Goal: Task Accomplishment & Management: Use online tool/utility

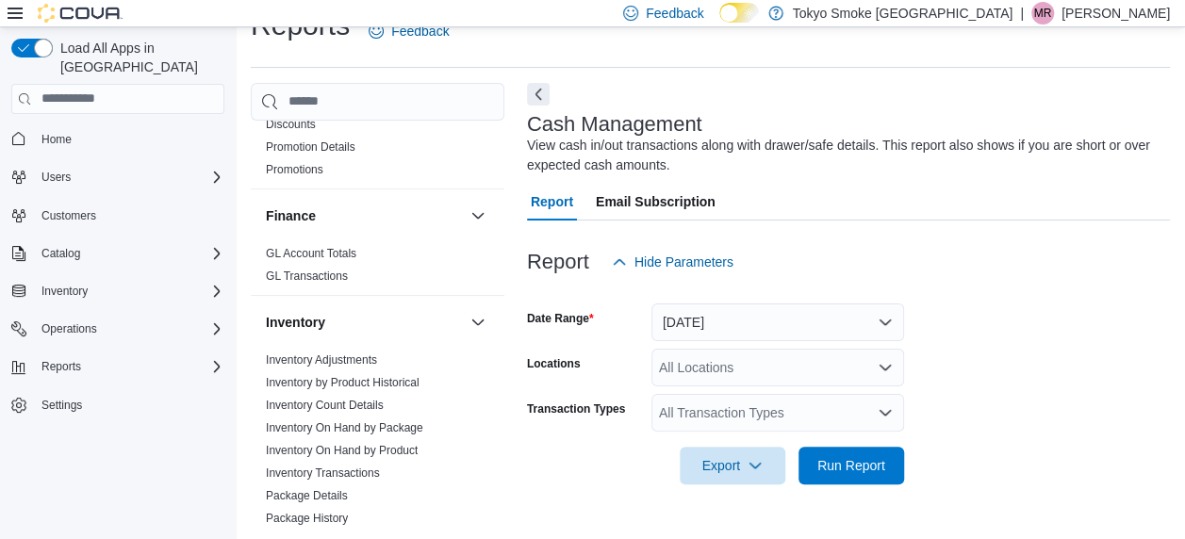
scroll to position [754, 0]
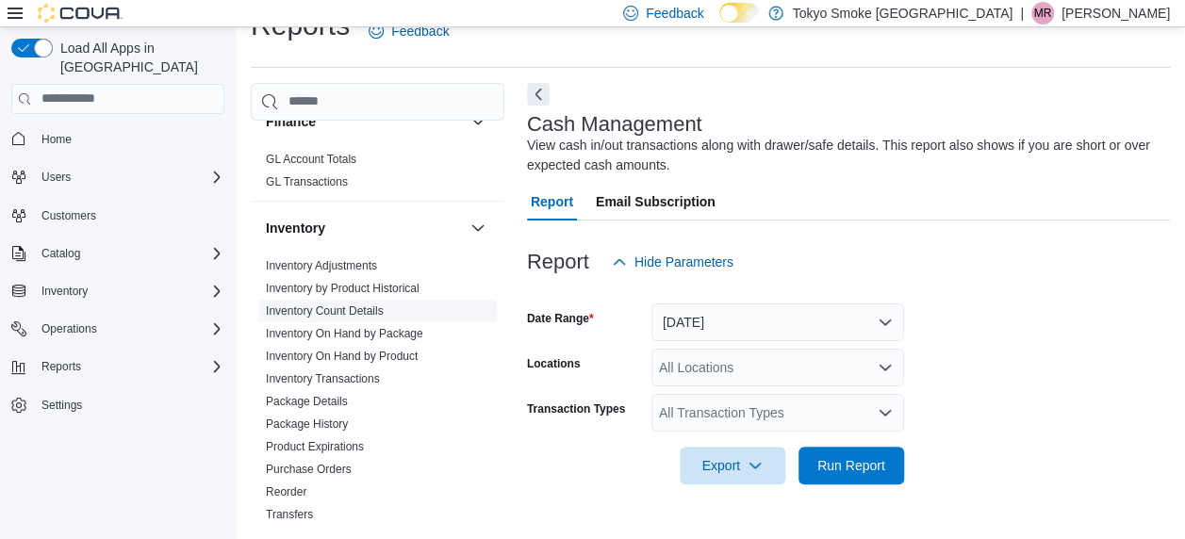
drag, startPoint x: 396, startPoint y: 343, endPoint x: 431, endPoint y: 301, distance: 54.9
click at [396, 350] on link "Inventory On Hand by Product" at bounding box center [342, 356] width 152 height 13
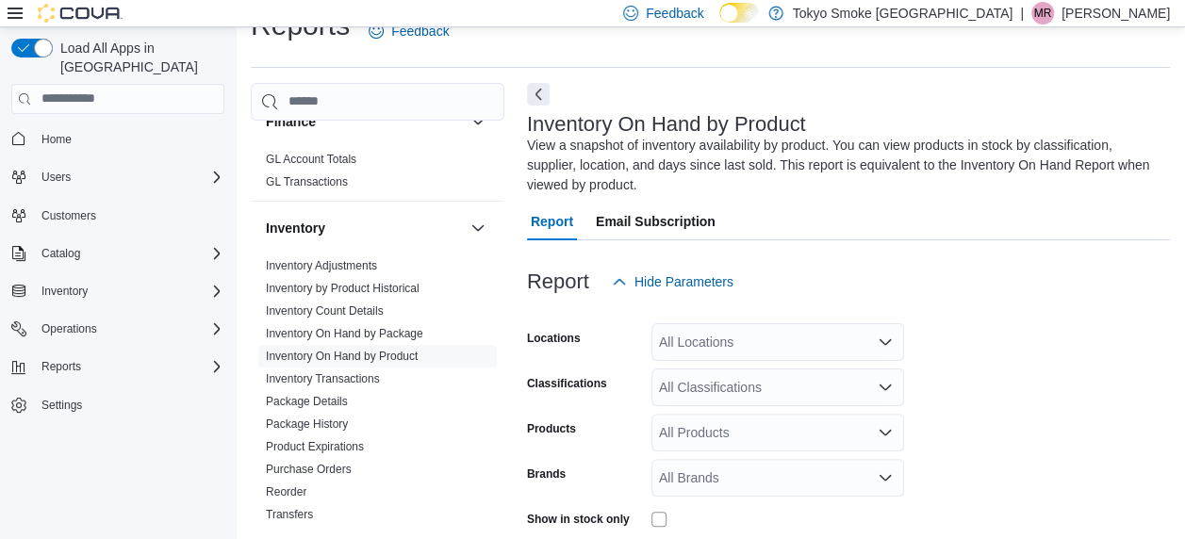
scroll to position [83, 0]
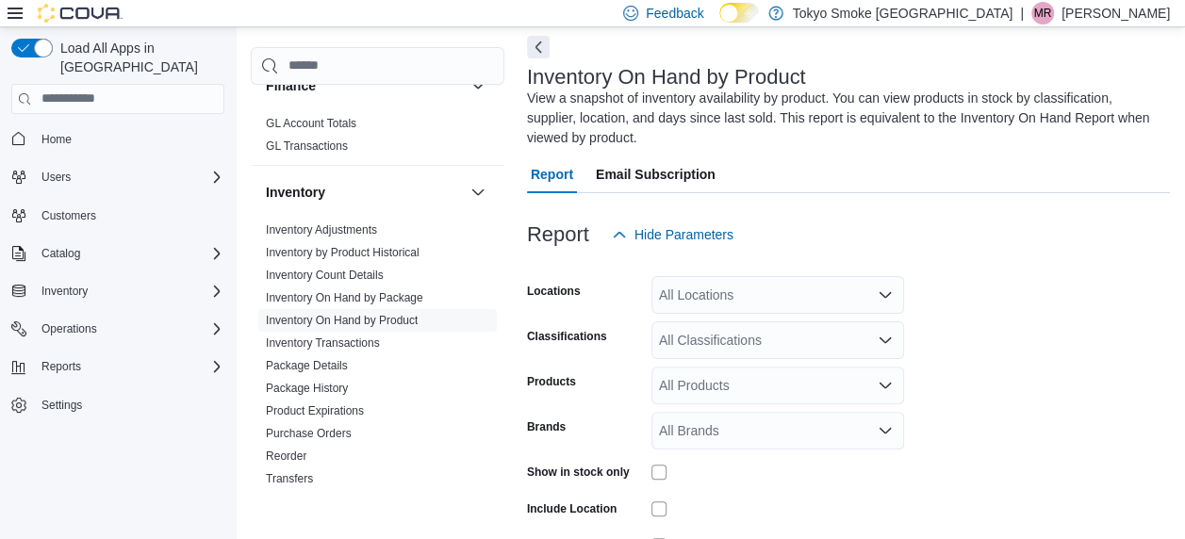
click at [778, 285] on div "All Locations" at bounding box center [777, 295] width 253 height 38
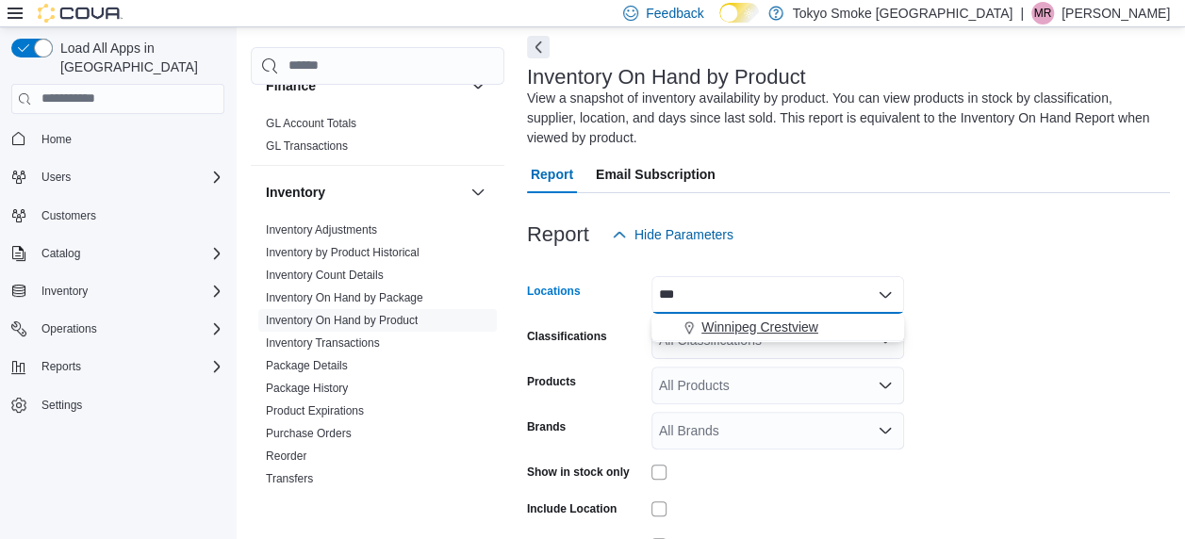
type input "***"
click at [792, 327] on span "Winnipeg Crestview" at bounding box center [759, 327] width 117 height 19
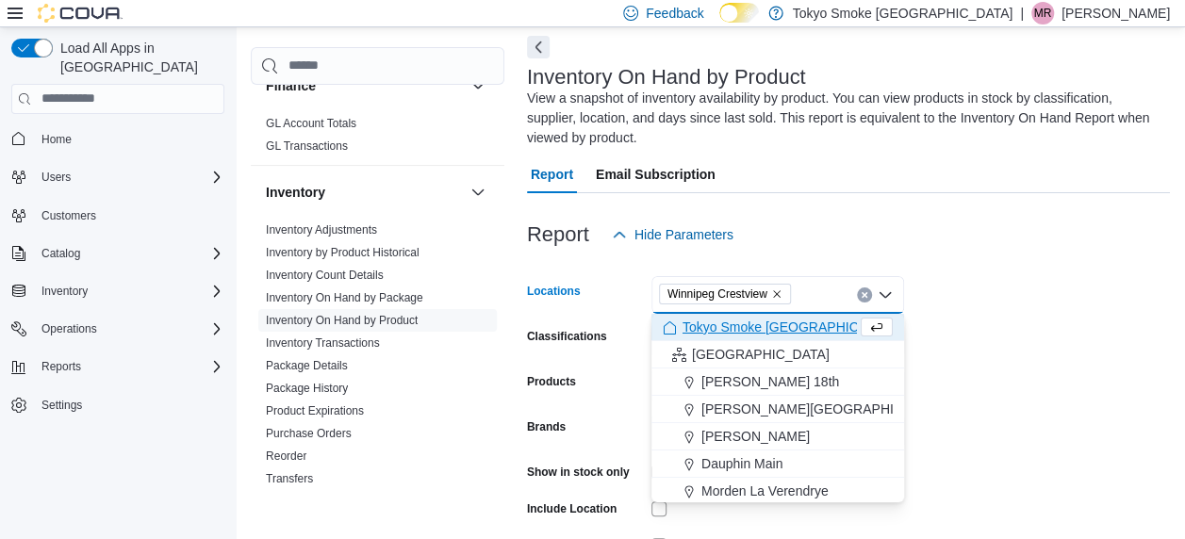
click at [950, 299] on form "Locations [GEOGRAPHIC_DATA] [GEOGRAPHIC_DATA] Combo box. Selected. [GEOGRAPHIC_…" at bounding box center [848, 452] width 643 height 396
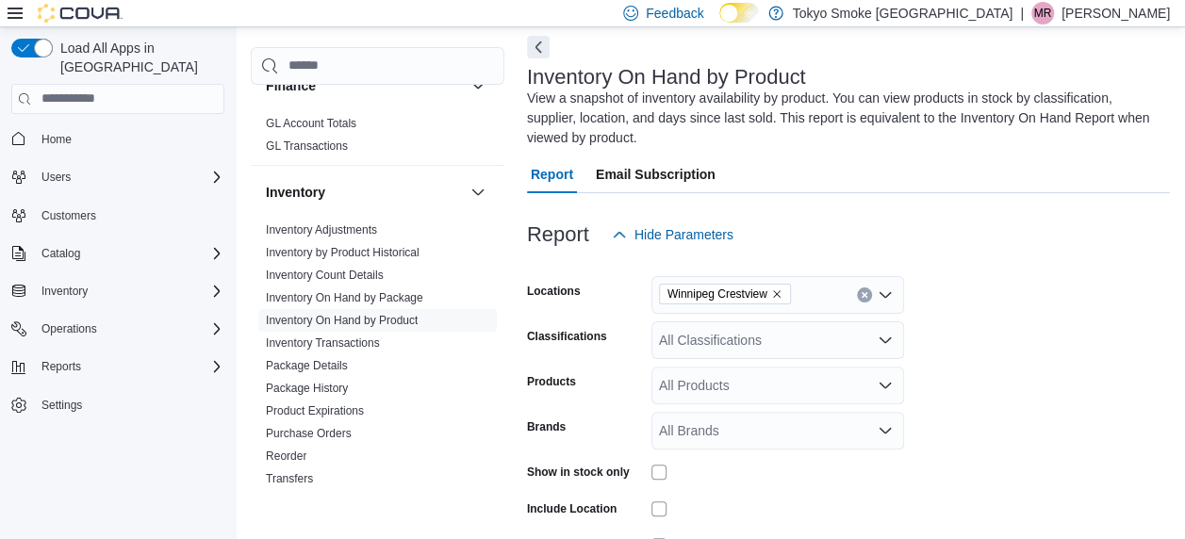
click at [732, 387] on div "All Products" at bounding box center [777, 386] width 253 height 38
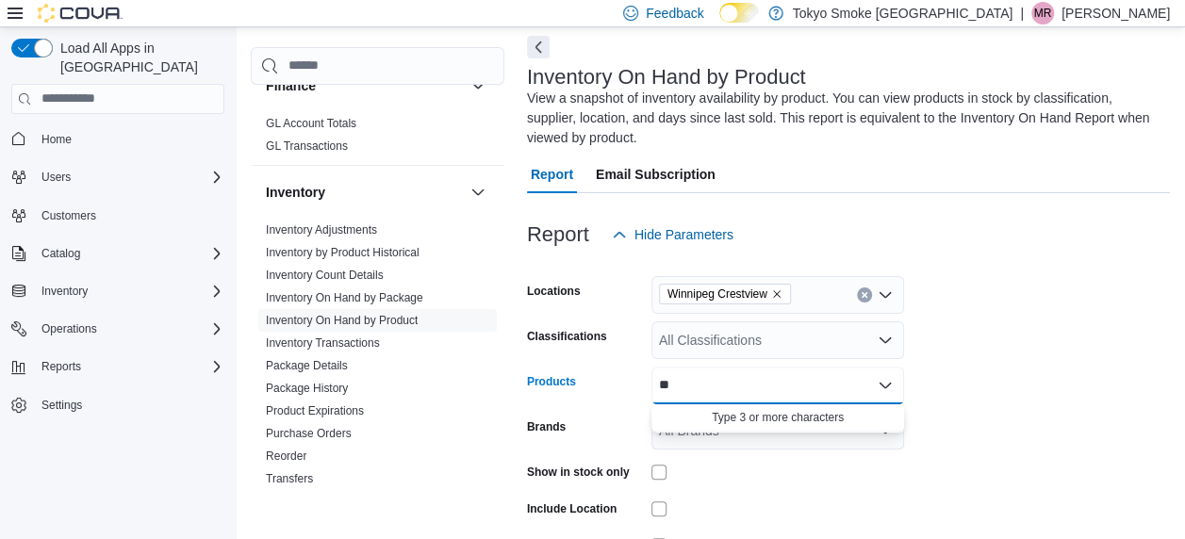
type input "*"
click at [812, 347] on div "All Classifications" at bounding box center [777, 340] width 253 height 38
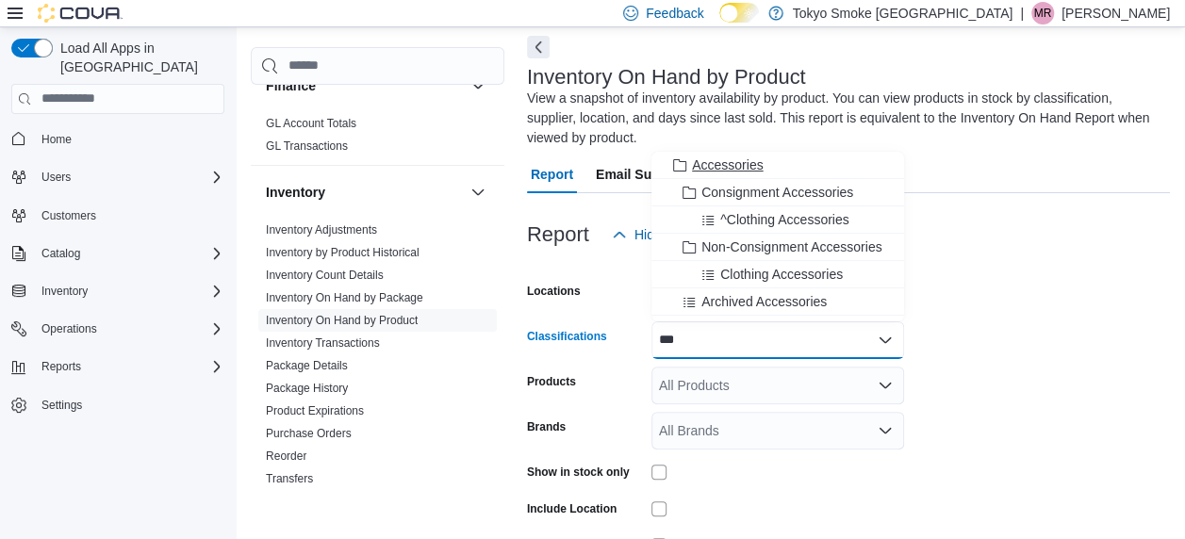
type input "***"
click at [721, 161] on span "Accessories" at bounding box center [727, 165] width 71 height 19
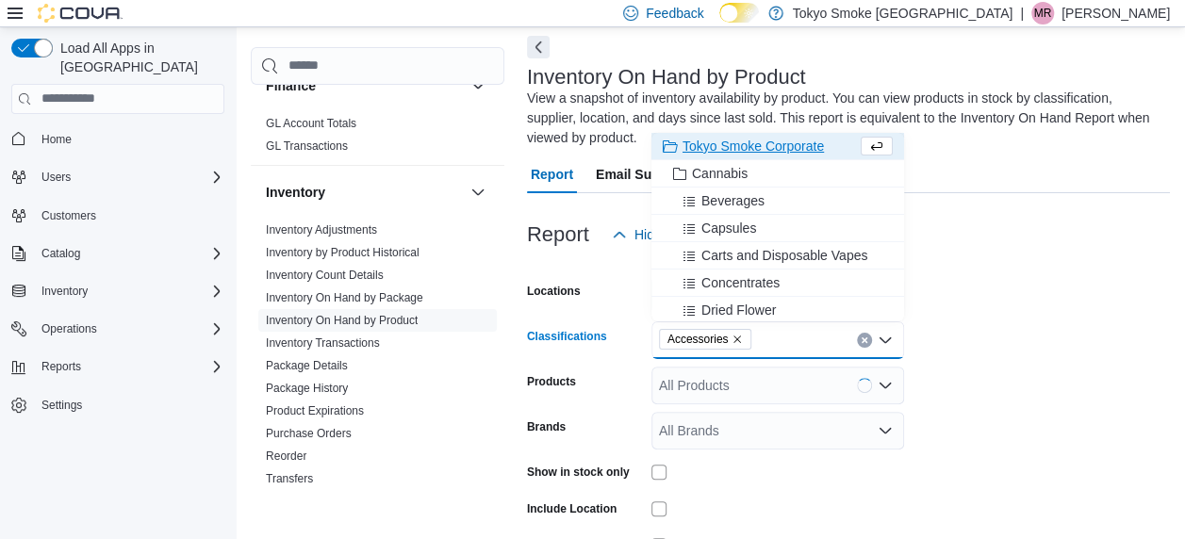
type input "*"
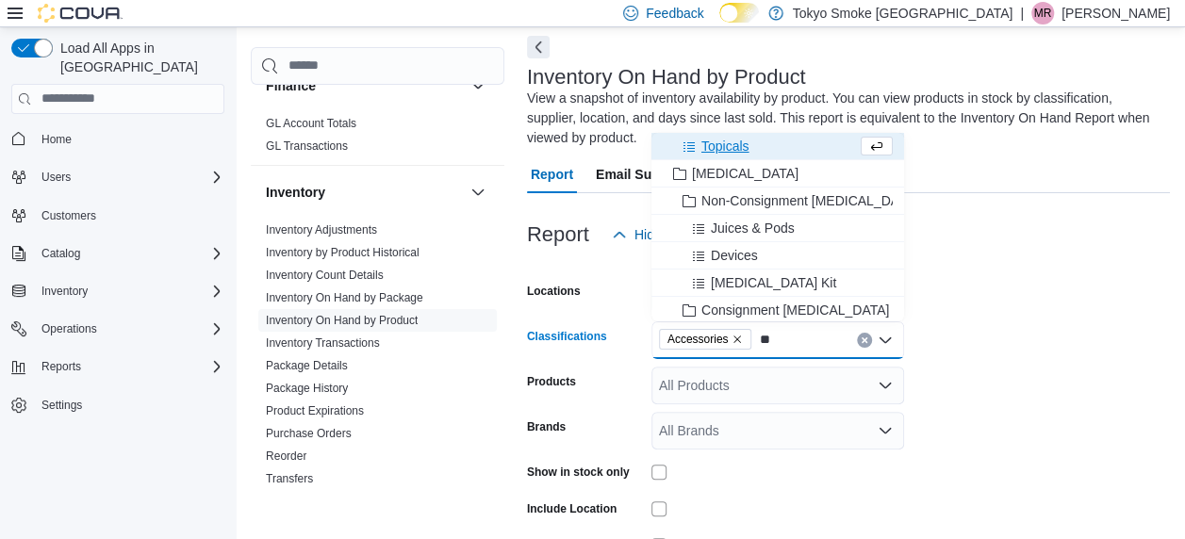
type input "*"
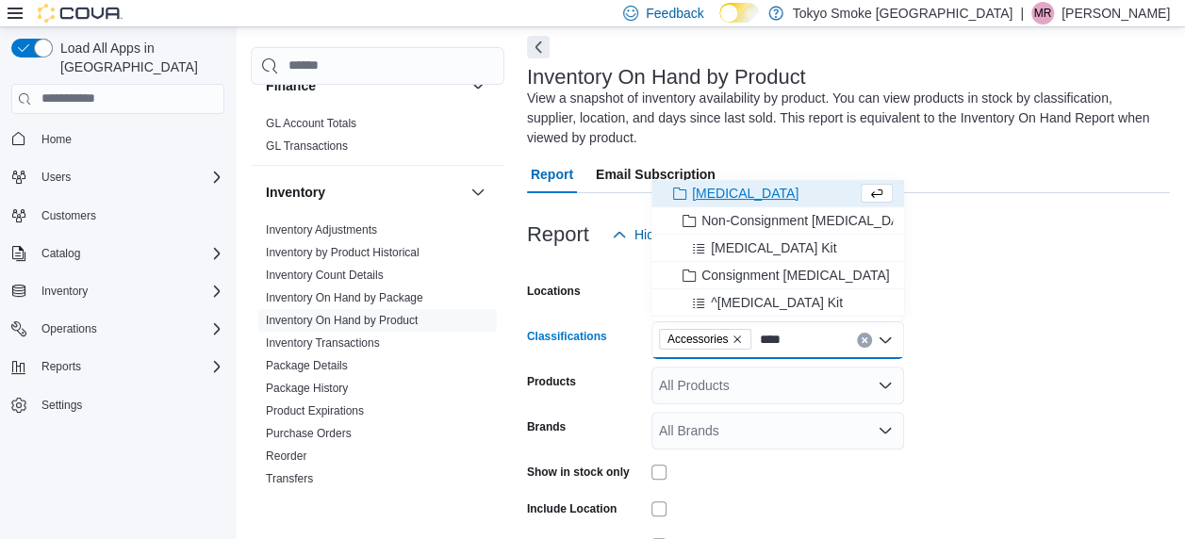
type input "****"
click at [731, 192] on span "[MEDICAL_DATA]" at bounding box center [745, 193] width 107 height 19
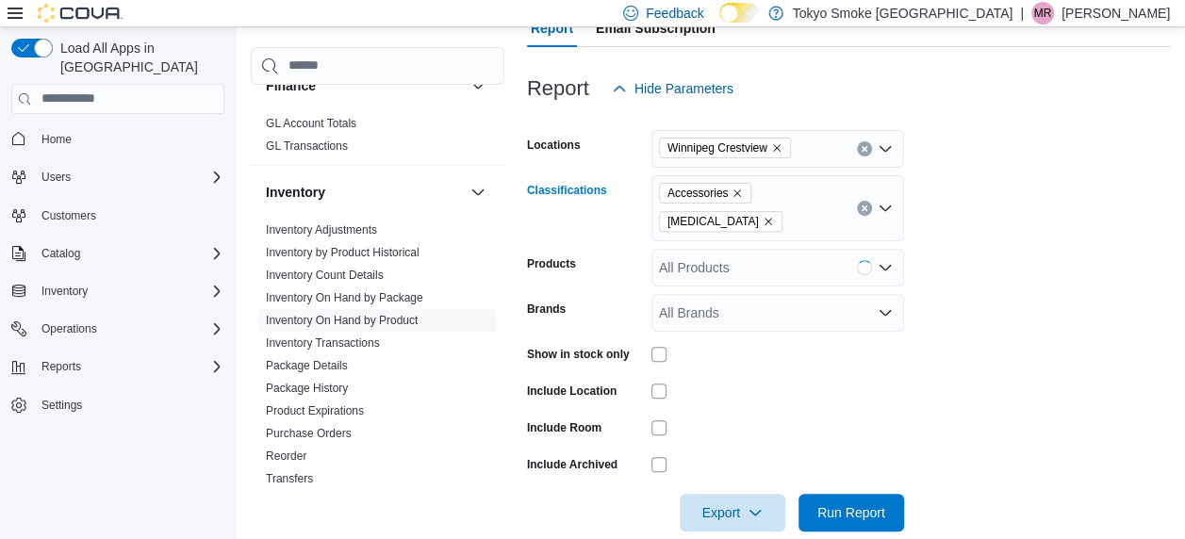
scroll to position [230, 0]
click at [1006, 275] on form "Locations [GEOGRAPHIC_DATA] Crestview Classifications Accessories [MEDICAL_DATA…" at bounding box center [848, 319] width 643 height 424
click at [847, 492] on span "Run Report" at bounding box center [851, 511] width 83 height 38
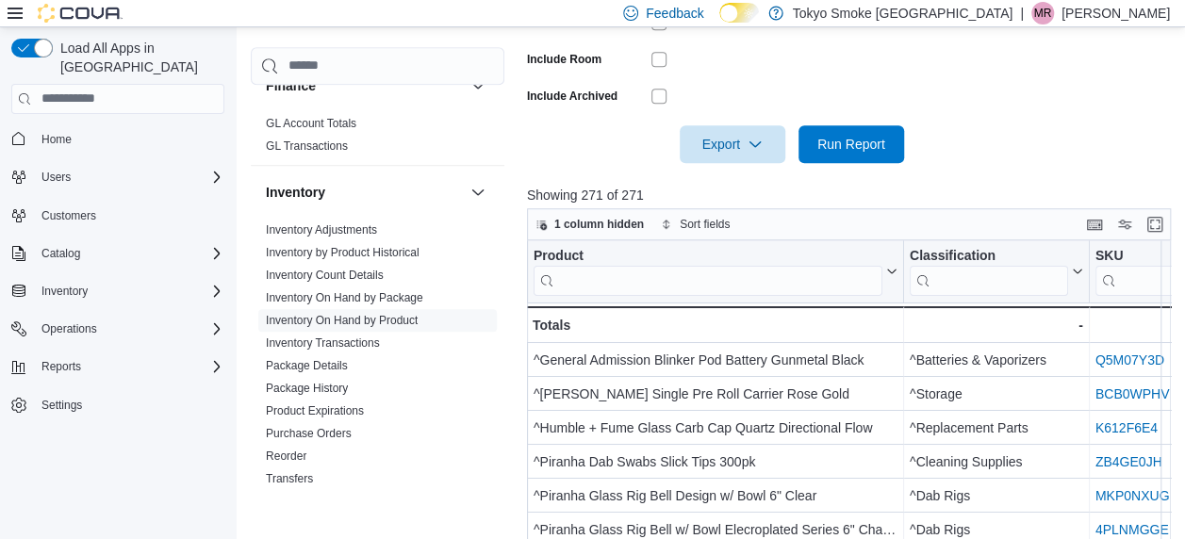
scroll to position [496, 0]
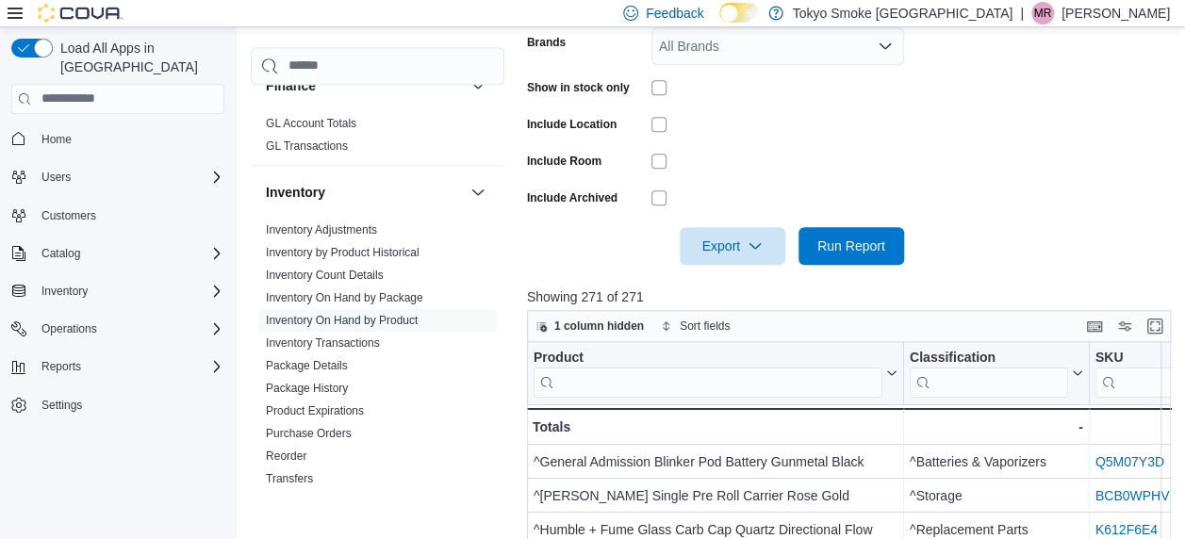
click at [710, 183] on div at bounding box center [777, 197] width 253 height 29
click at [759, 238] on icon "button" at bounding box center [754, 245] width 15 height 15
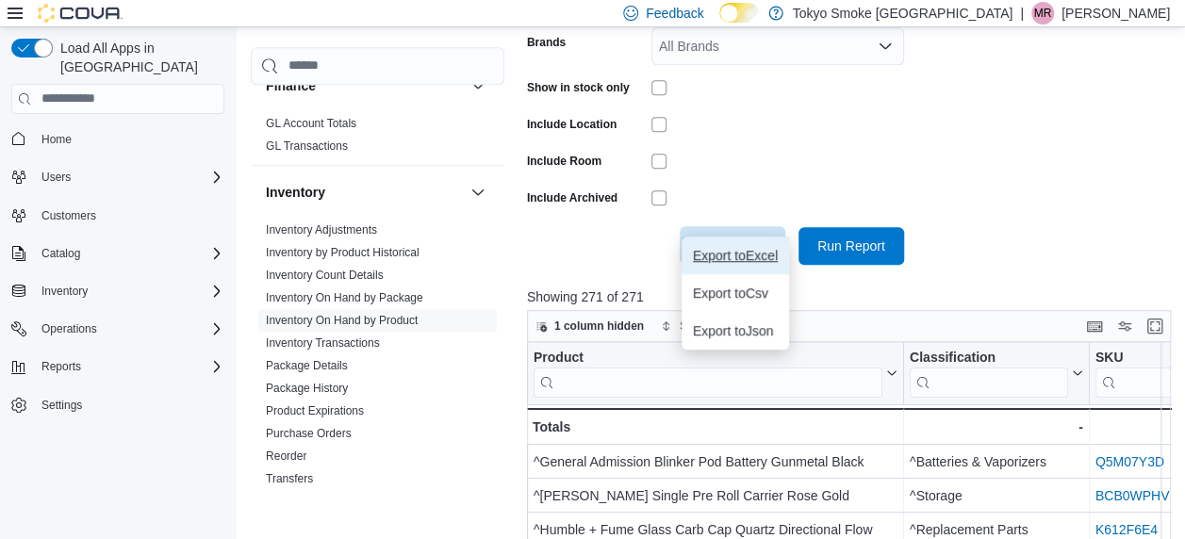
click at [776, 255] on span "Export to Excel" at bounding box center [735, 255] width 85 height 15
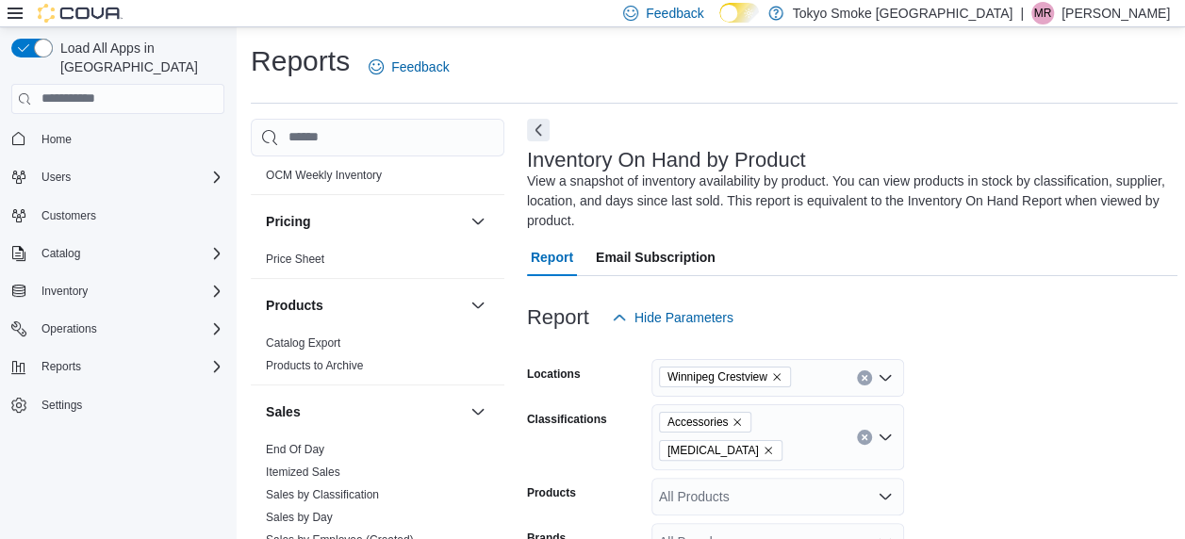
scroll to position [1628, 0]
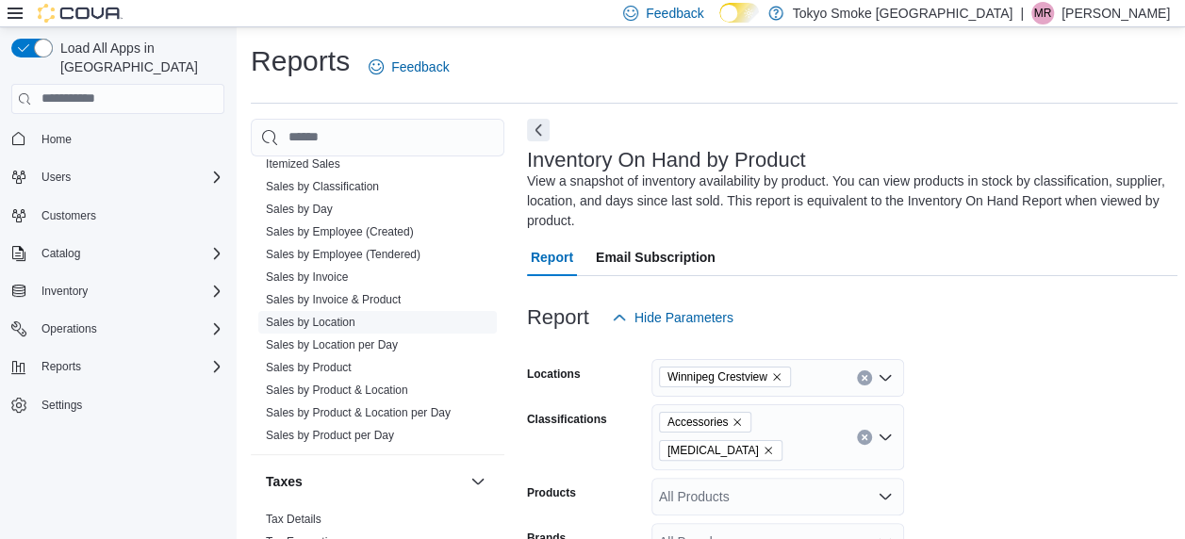
click at [343, 316] on link "Sales by Location" at bounding box center [311, 322] width 90 height 13
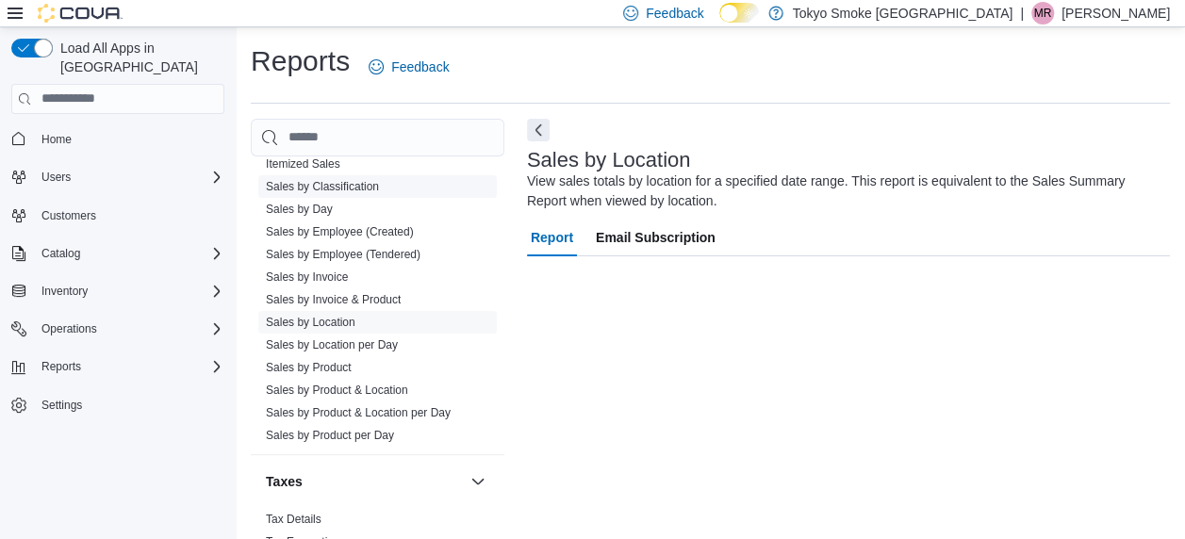
click at [333, 180] on link "Sales by Classification" at bounding box center [322, 186] width 113 height 13
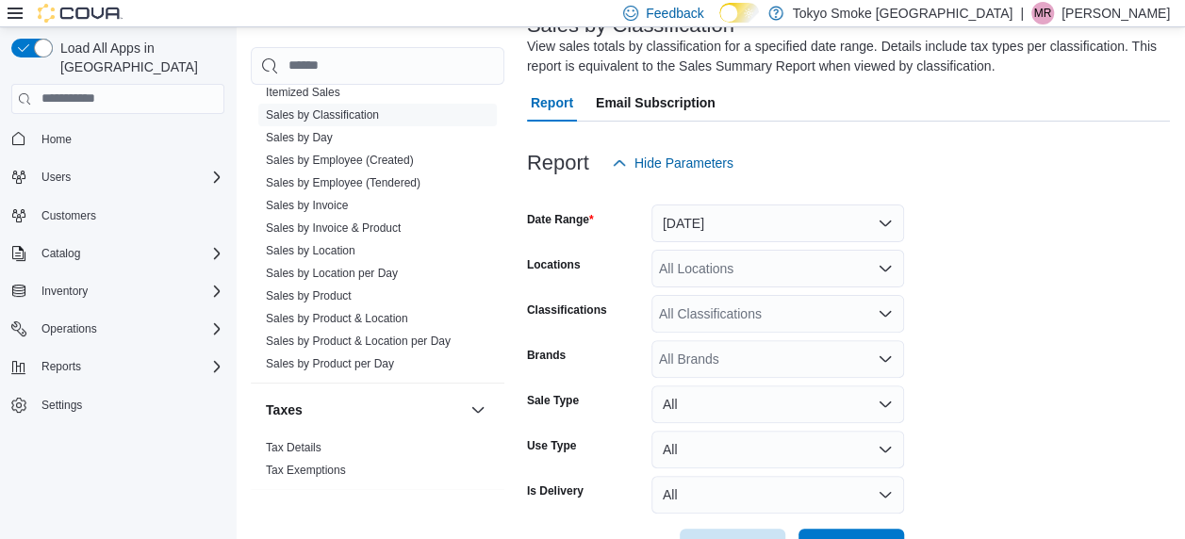
scroll to position [157, 0]
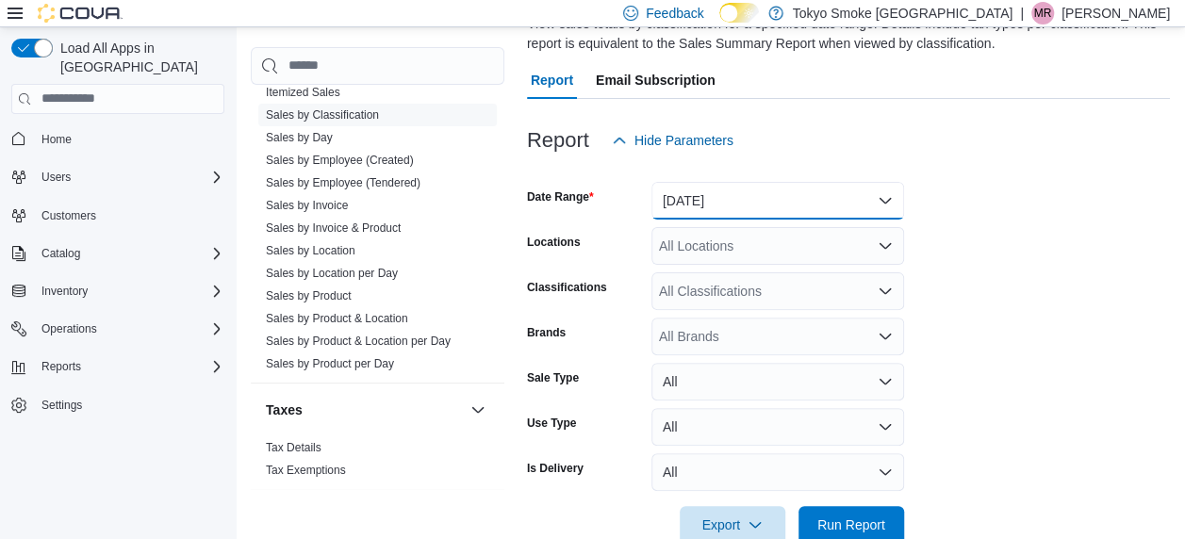
click at [780, 191] on button "[DATE]" at bounding box center [777, 201] width 253 height 38
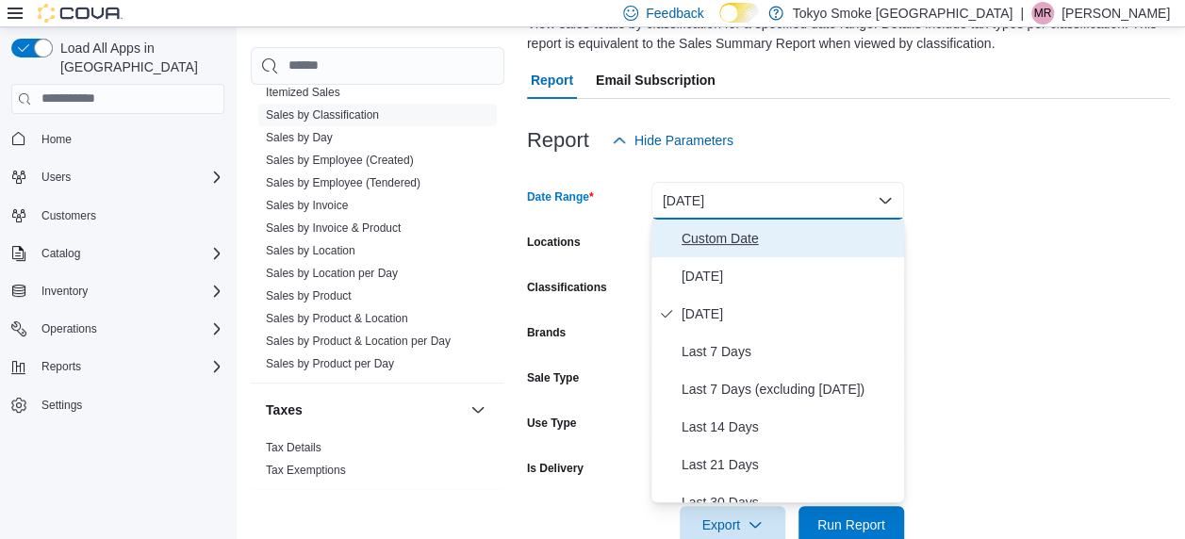
click at [728, 245] on span "Custom Date" at bounding box center [789, 238] width 215 height 23
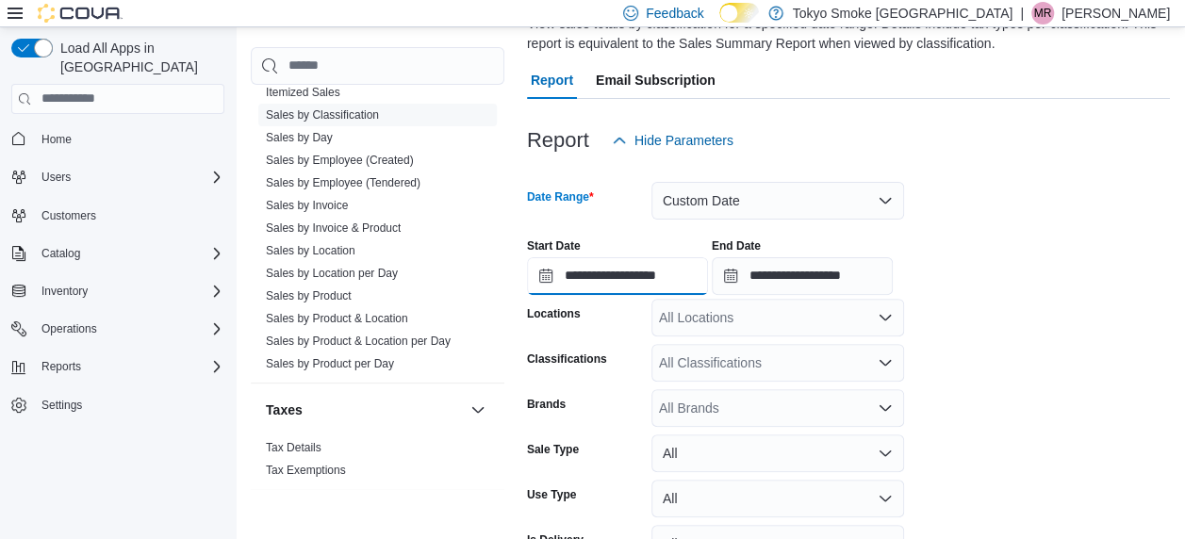
click at [631, 274] on input "**********" at bounding box center [617, 276] width 181 height 38
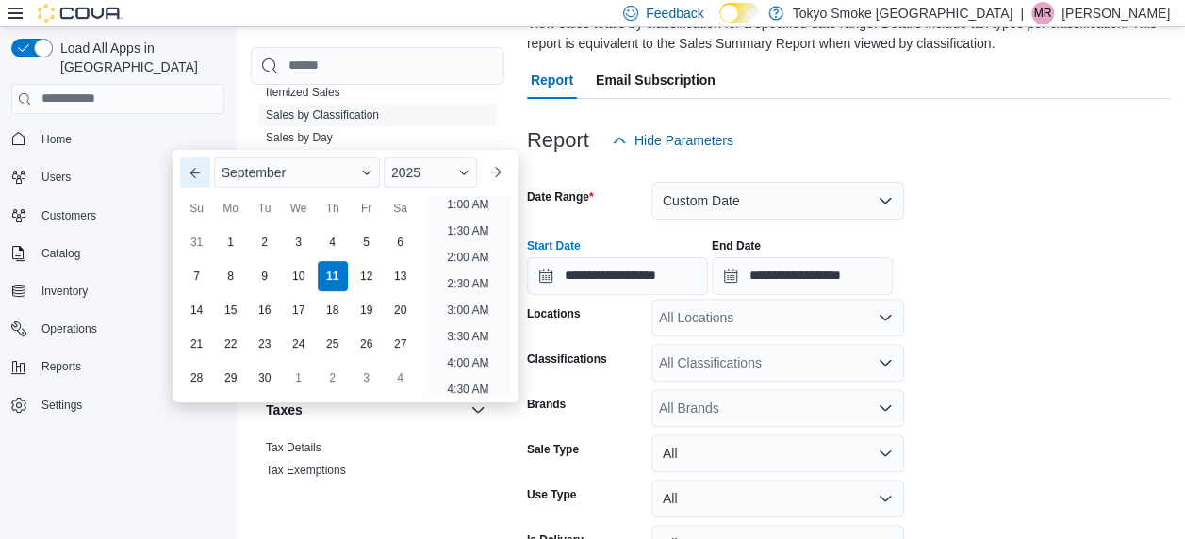
click at [195, 166] on button "Previous Month" at bounding box center [195, 172] width 30 height 30
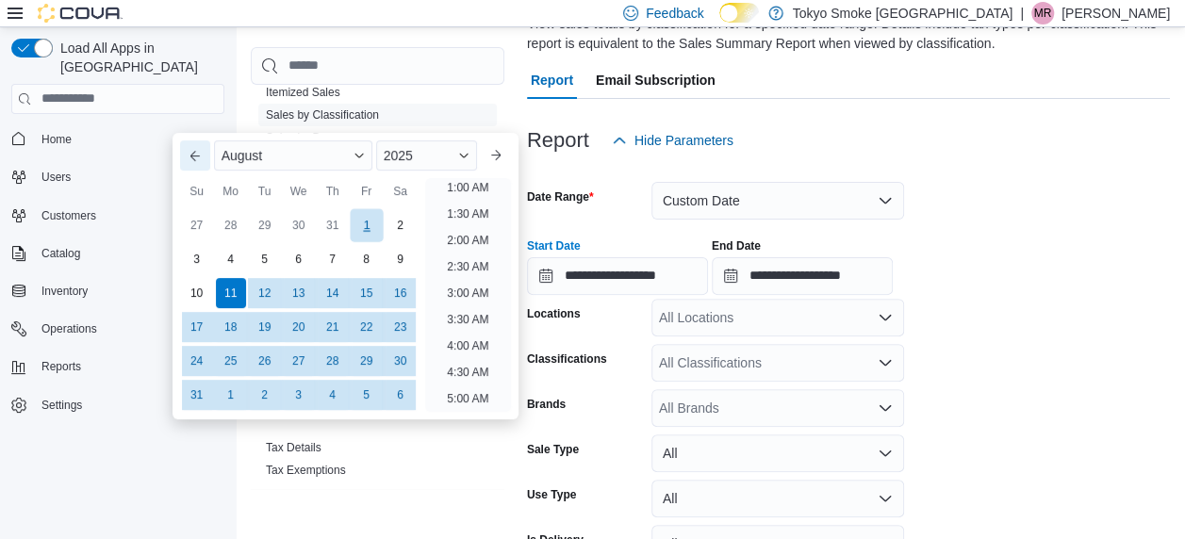
scroll to position [4, 0]
click at [271, 258] on div "5" at bounding box center [264, 258] width 33 height 33
type input "**********"
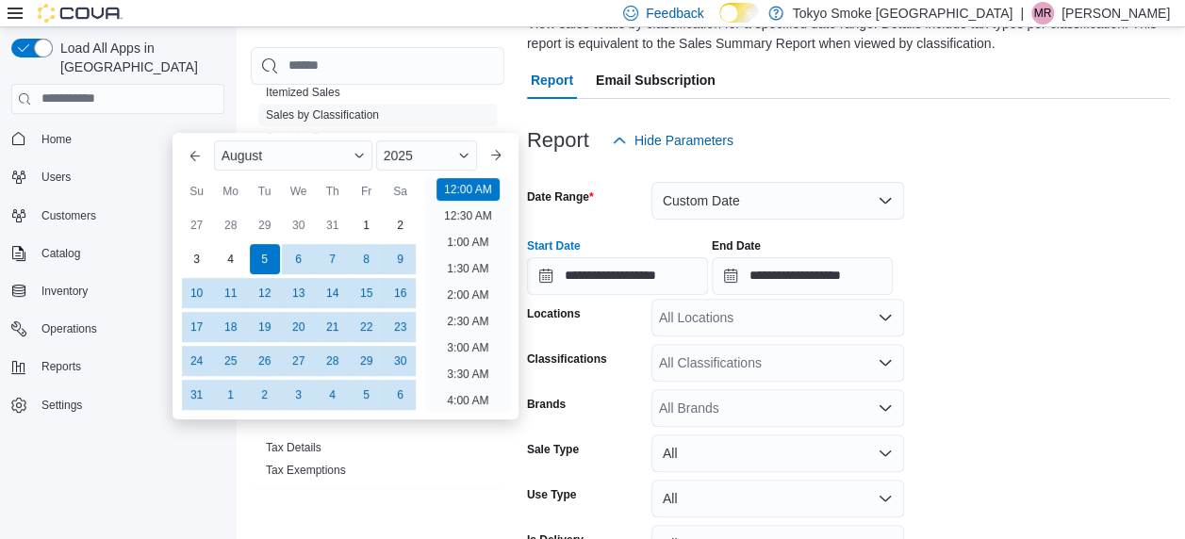
click at [983, 213] on form "**********" at bounding box center [848, 387] width 643 height 456
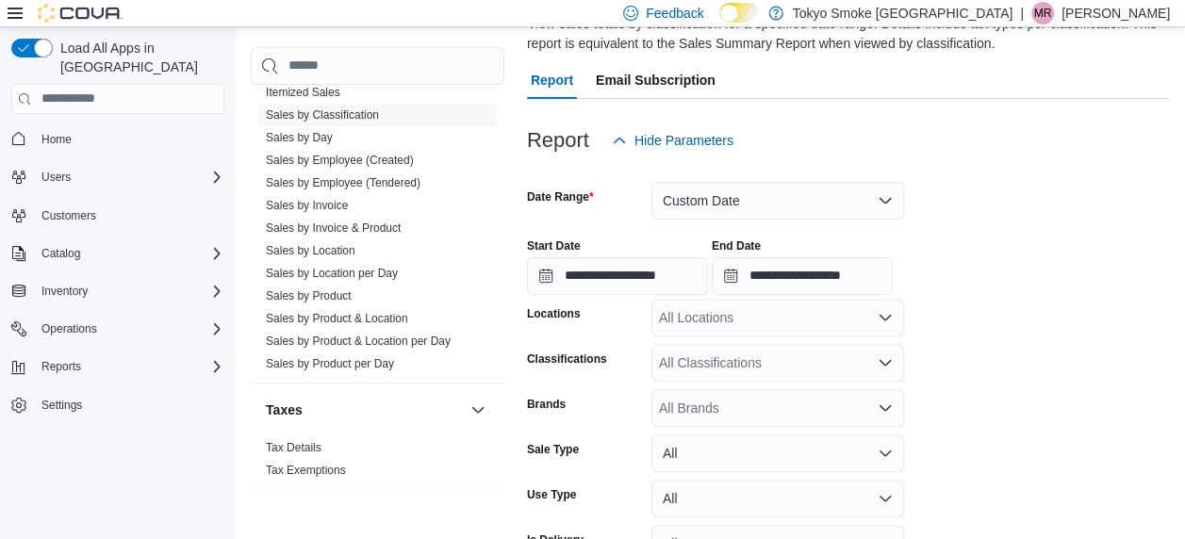
click at [832, 312] on div "All Locations" at bounding box center [777, 318] width 253 height 38
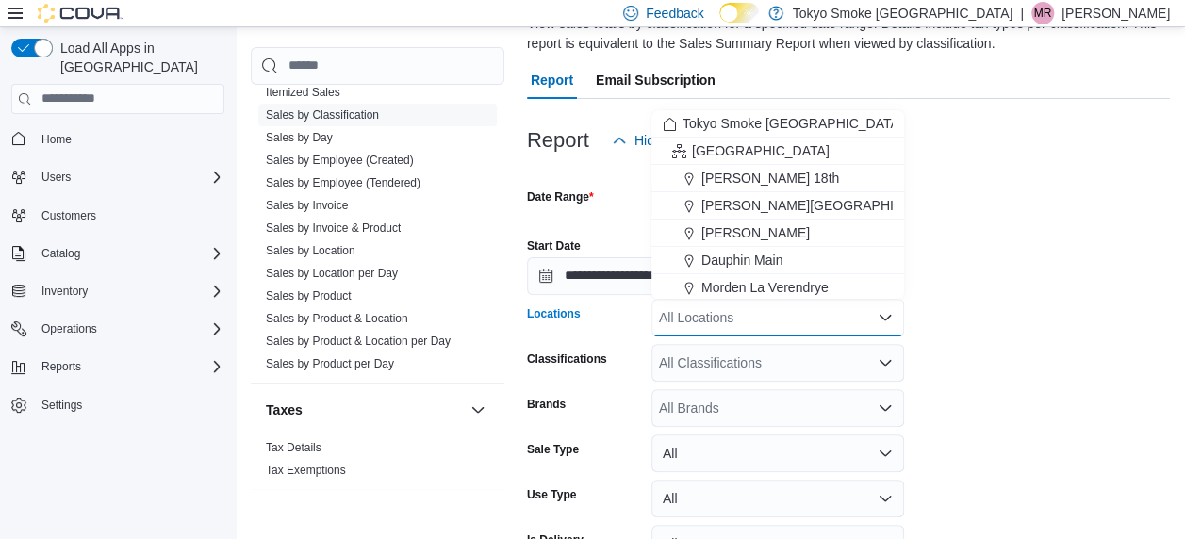
type input "*"
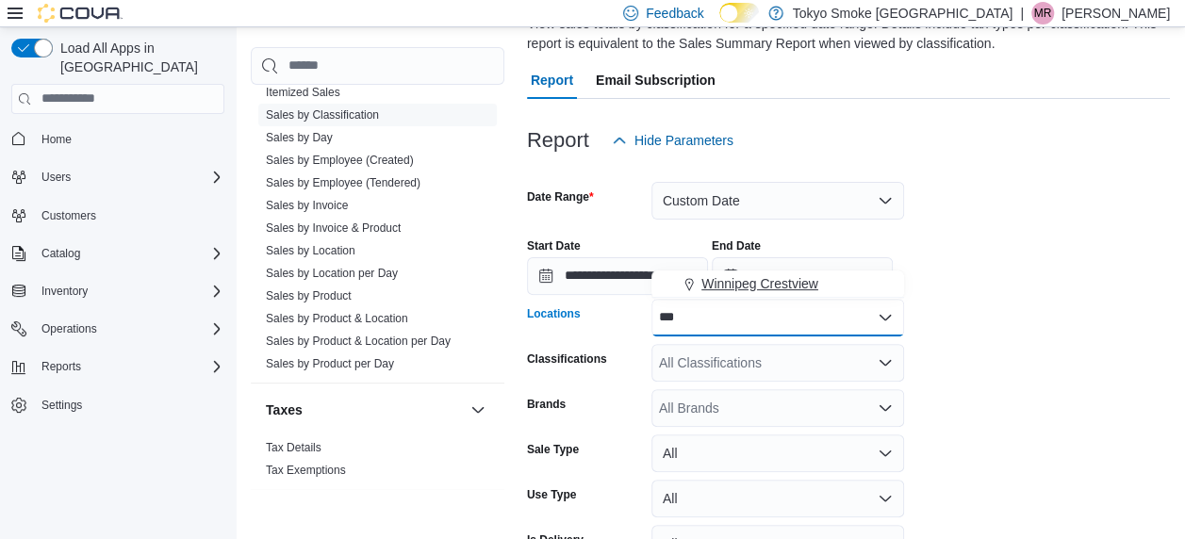
type input "***"
click at [787, 296] on button "Winnipeg Crestview" at bounding box center [777, 284] width 253 height 27
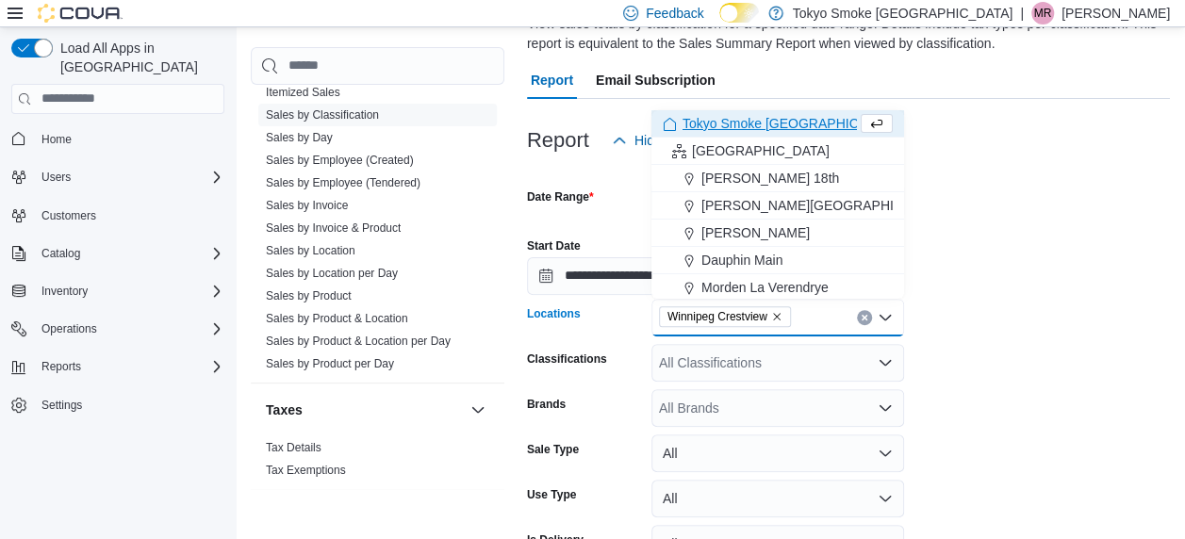
click at [792, 353] on div "All Classifications" at bounding box center [777, 363] width 253 height 38
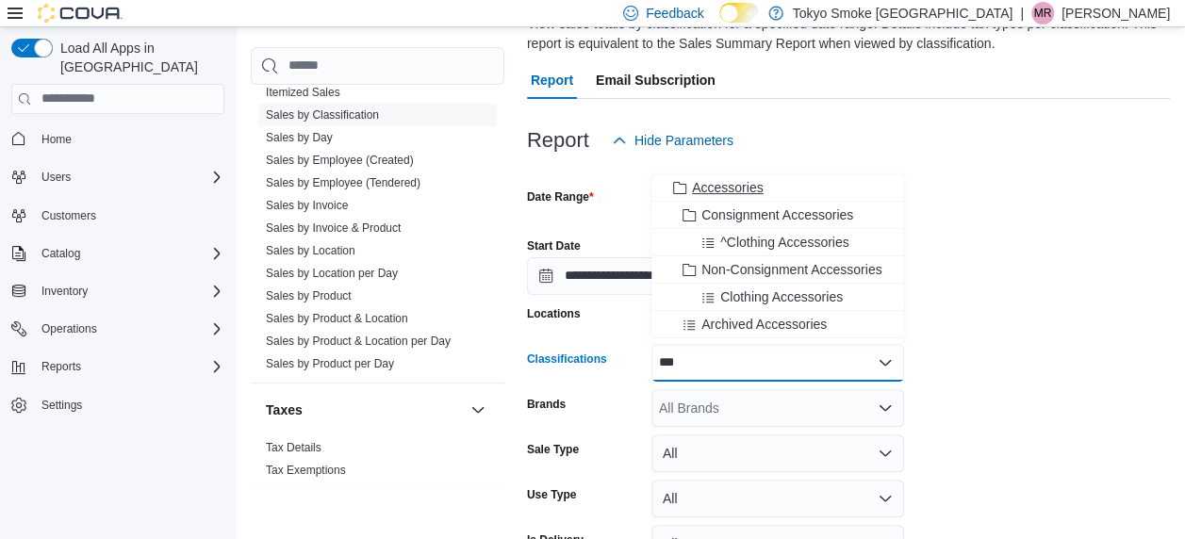
type input "***"
click at [747, 189] on span "Accessories" at bounding box center [727, 187] width 71 height 19
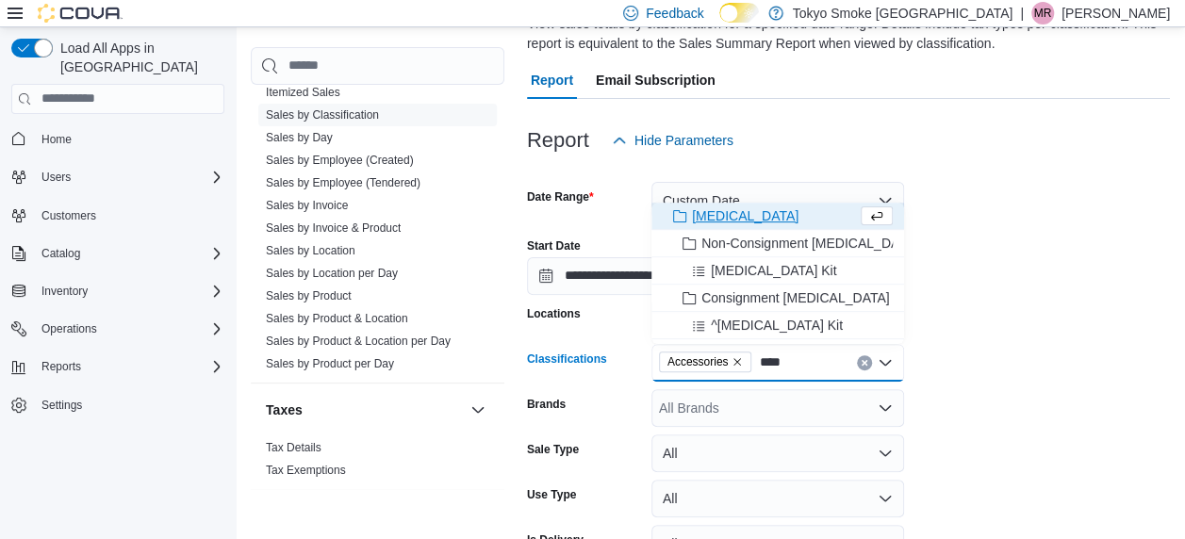
type input "****"
click at [736, 213] on span "[MEDICAL_DATA]" at bounding box center [745, 215] width 107 height 19
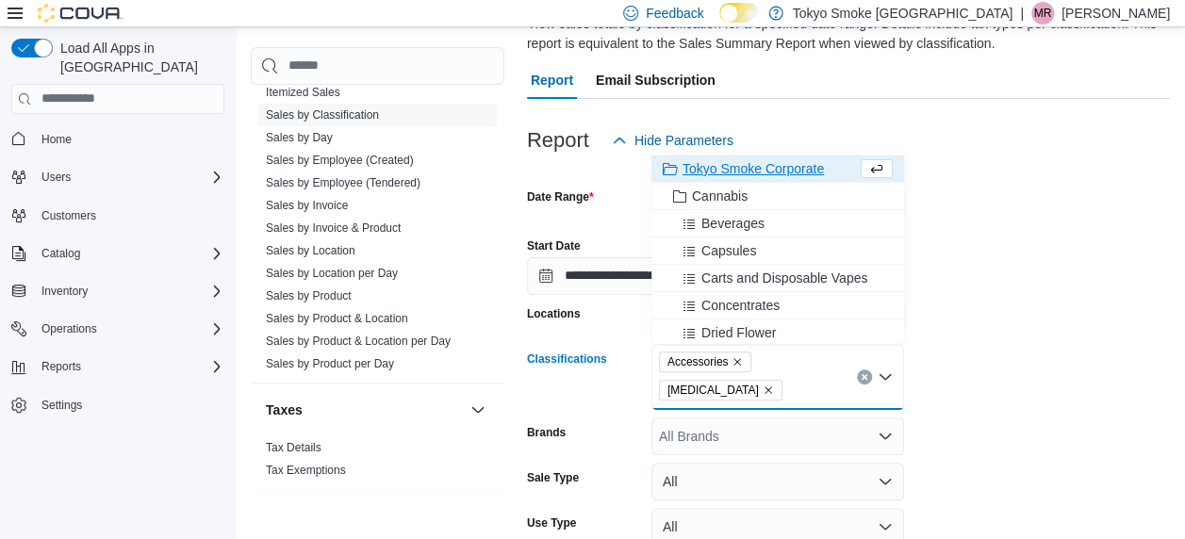
click at [1002, 295] on div at bounding box center [848, 297] width 643 height 4
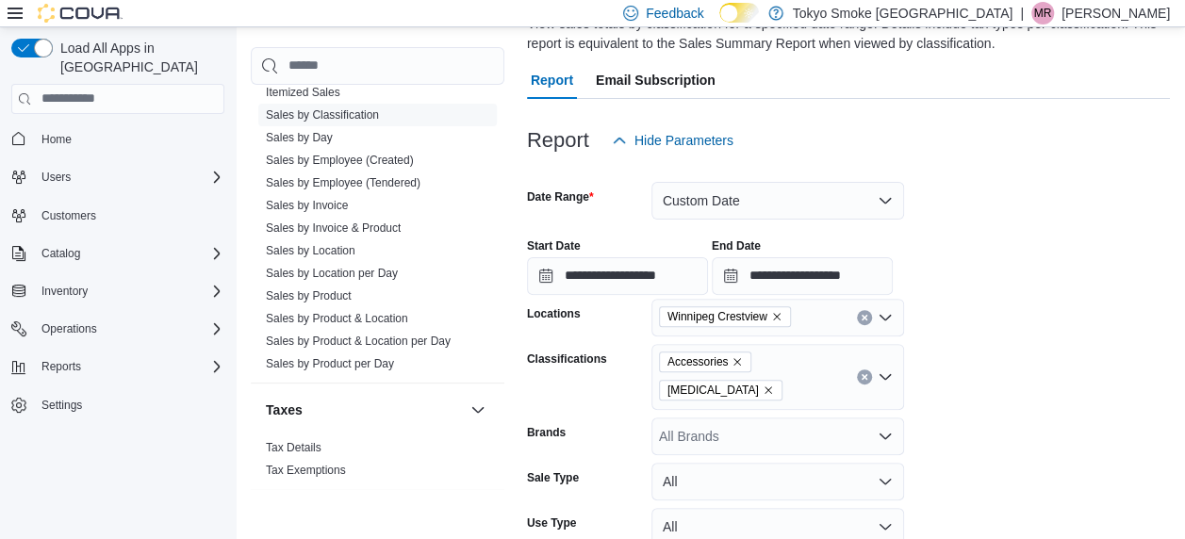
scroll to position [271, 0]
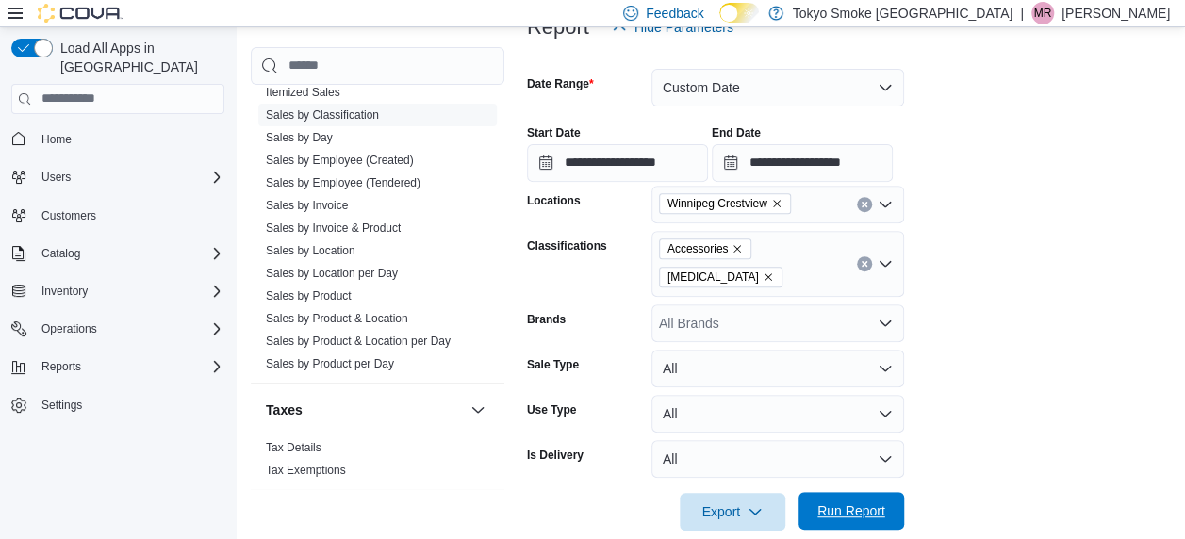
click at [856, 501] on span "Run Report" at bounding box center [851, 510] width 68 height 19
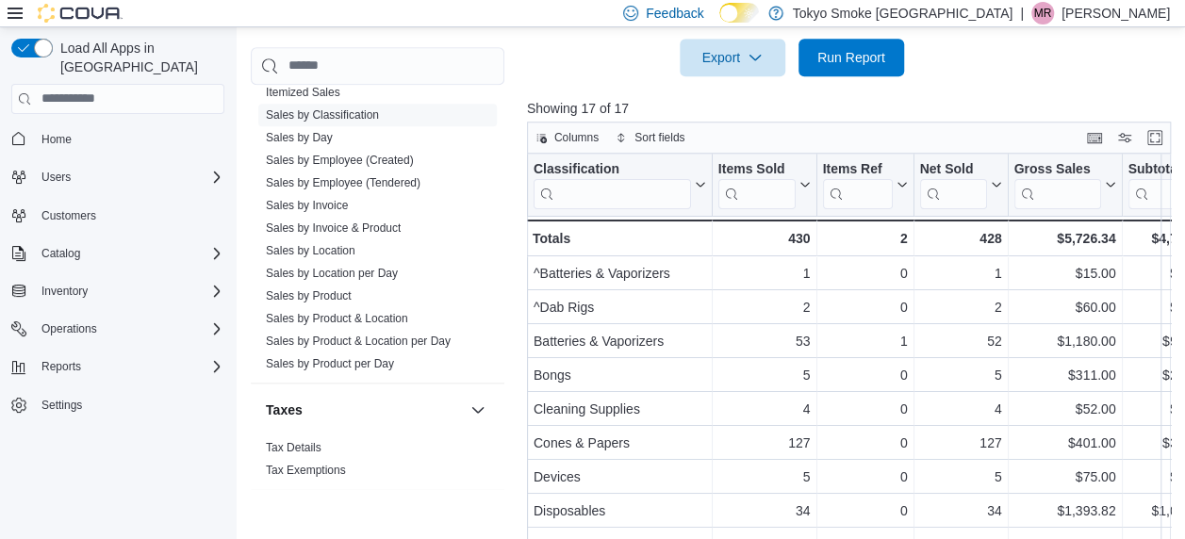
scroll to position [0, 192]
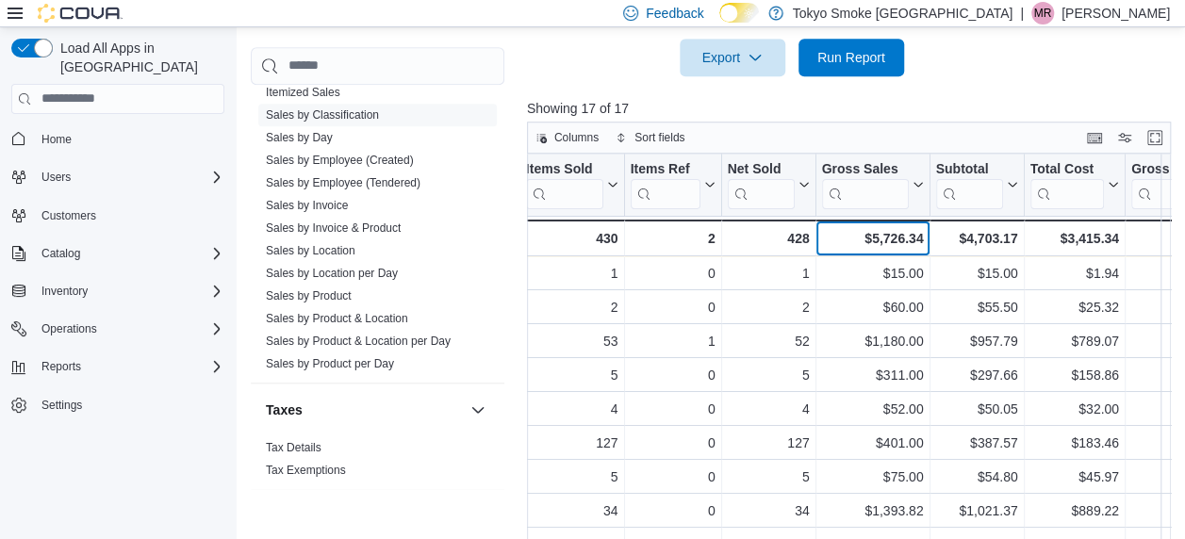
click at [865, 227] on div "$5,726.34" at bounding box center [872, 238] width 102 height 23
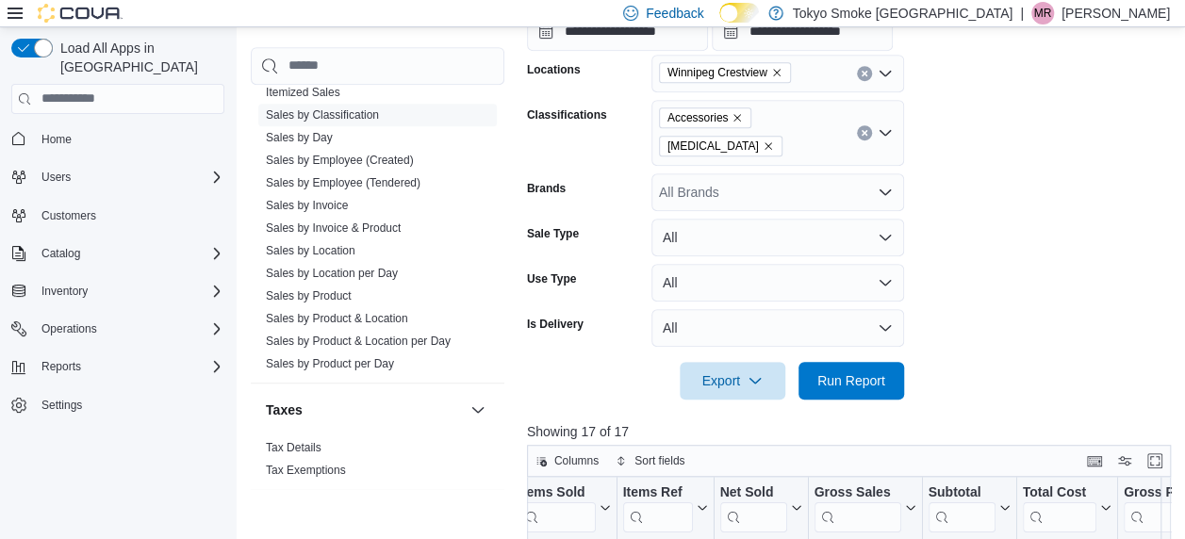
scroll to position [254, 0]
